Goal: Check status: Check status

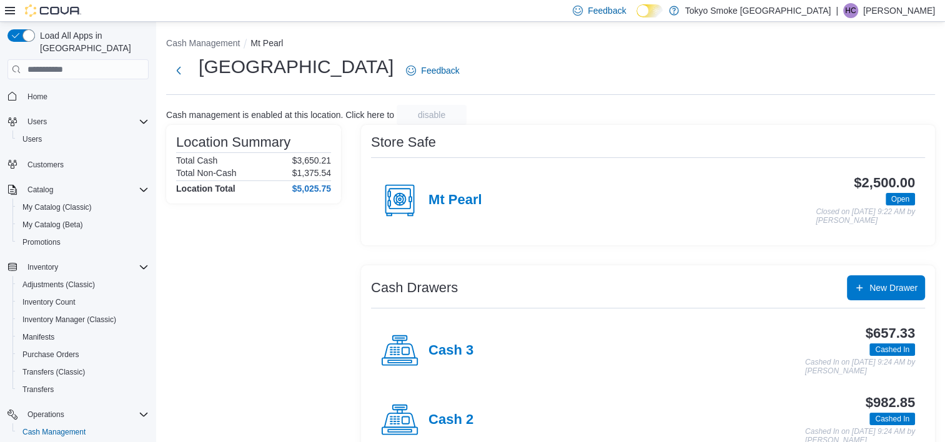
click at [207, 257] on div "Location Summary Total Cash $3,650.21 Total Non-Cash $1,375.54 Location Total $…" at bounding box center [253, 330] width 175 height 410
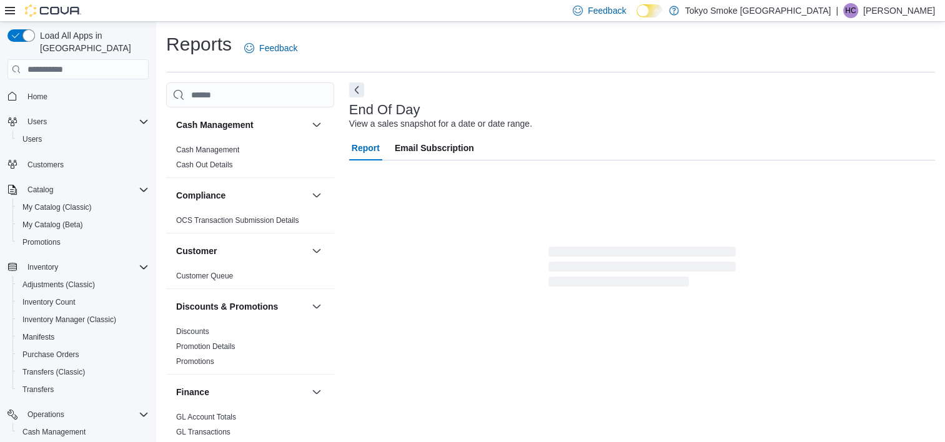
scroll to position [7, 0]
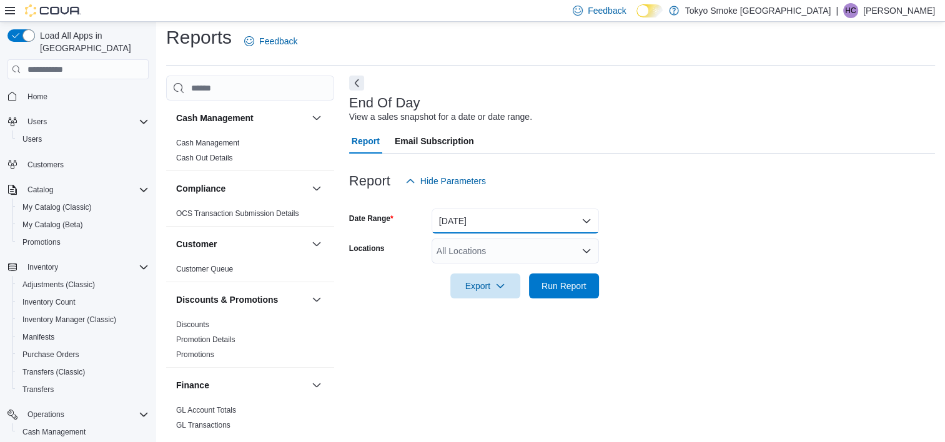
click at [512, 218] on button "[DATE]" at bounding box center [514, 221] width 167 height 25
click at [525, 212] on button "[DATE]" at bounding box center [514, 221] width 167 height 25
click at [517, 242] on div "All Locations" at bounding box center [514, 251] width 167 height 25
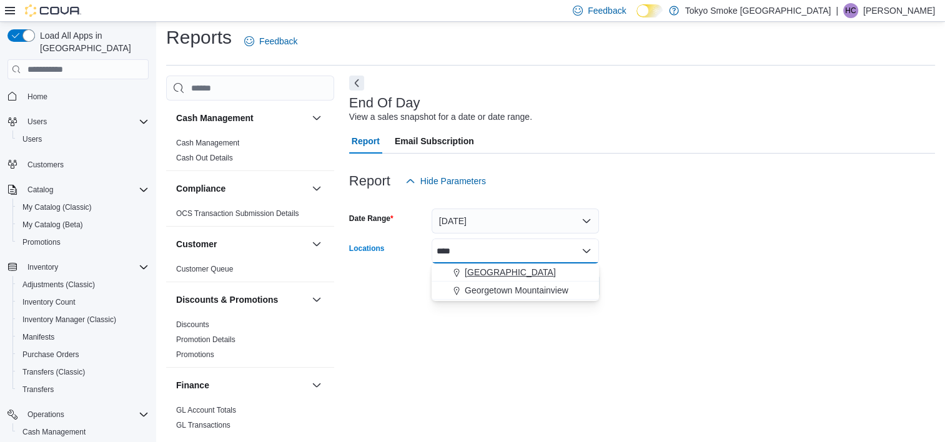
type input "****"
click at [545, 278] on span "[GEOGRAPHIC_DATA]" at bounding box center [510, 272] width 91 height 12
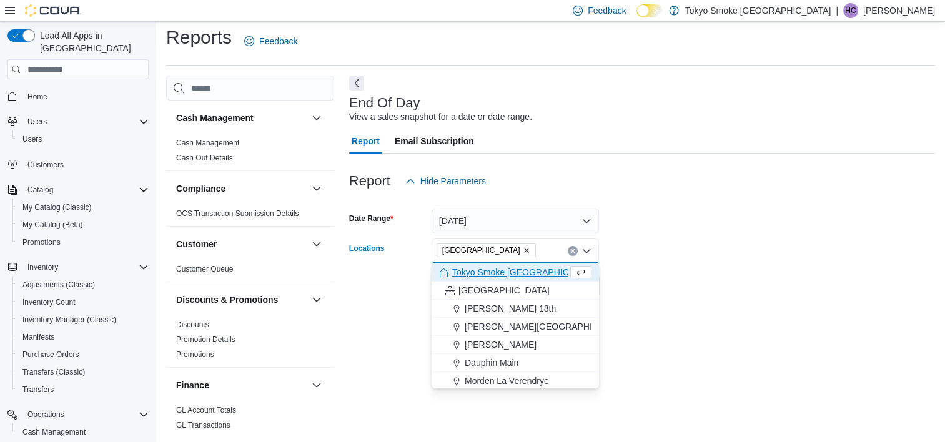
click at [933, 390] on div "End Of Day View a sales snapshot for a date or date range. Report Email Subscri…" at bounding box center [642, 254] width 586 height 357
drag, startPoint x: 933, startPoint y: 390, endPoint x: 906, endPoint y: 387, distance: 27.0
click at [932, 390] on div "End Of Day View a sales snapshot for a date or date range. Report Email Subscri…" at bounding box center [642, 254] width 586 height 357
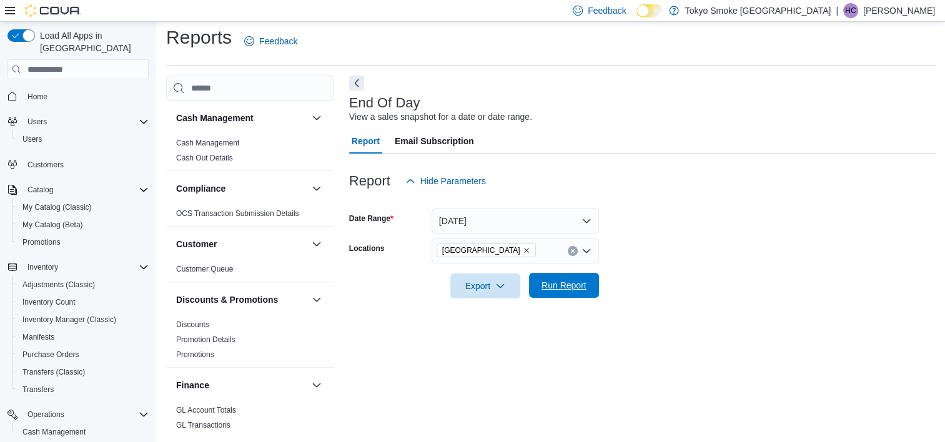
click at [563, 287] on span "Run Report" at bounding box center [563, 285] width 45 height 12
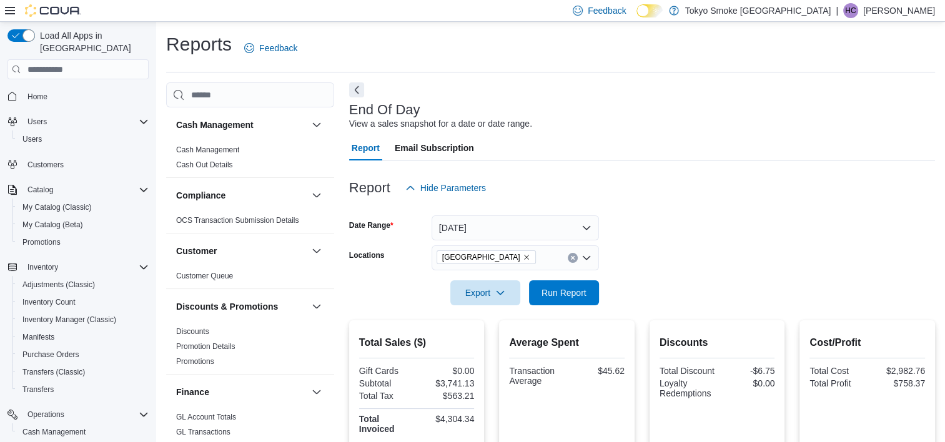
click at [697, 220] on form "Date Range [DATE] Locations [GEOGRAPHIC_DATA] Export Run Report" at bounding box center [642, 252] width 586 height 105
